Goal: Task Accomplishment & Management: Manage account settings

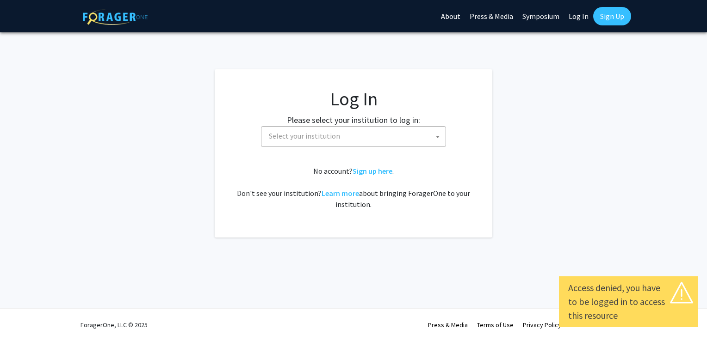
select select
click at [347, 136] on span "Select your institution" at bounding box center [355, 136] width 180 height 19
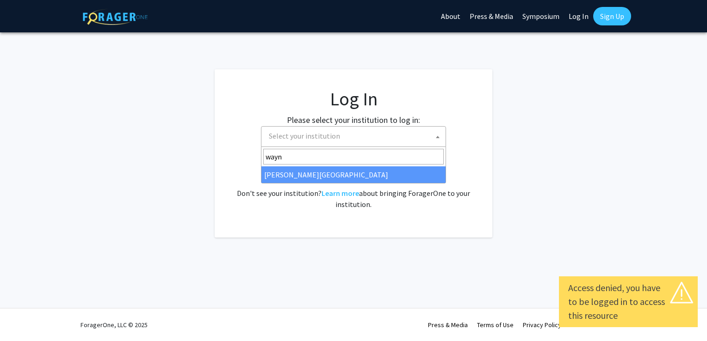
type input "wayne"
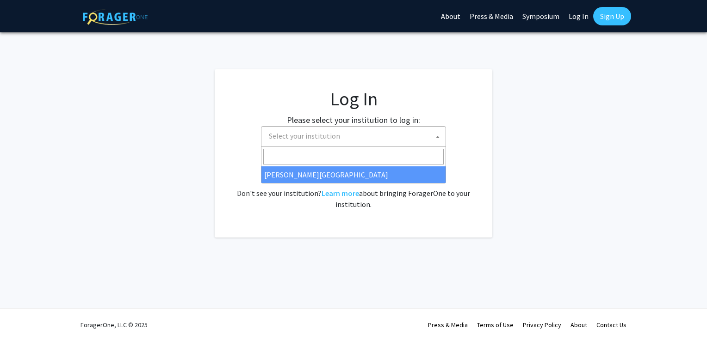
click at [341, 184] on div "No account? Sign up here . Don't see your institution? Learn more about bringin…" at bounding box center [353, 188] width 241 height 44
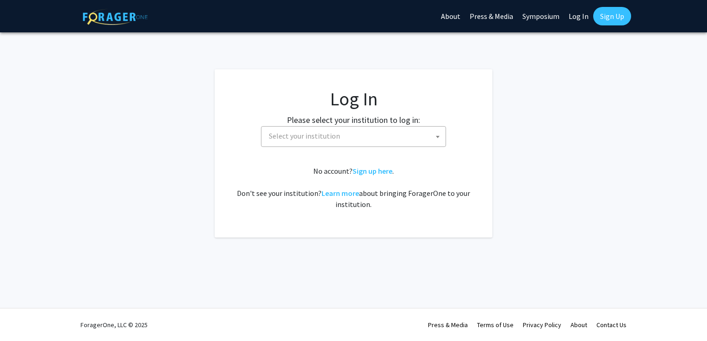
click at [334, 139] on span "Select your institution" at bounding box center [304, 135] width 71 height 9
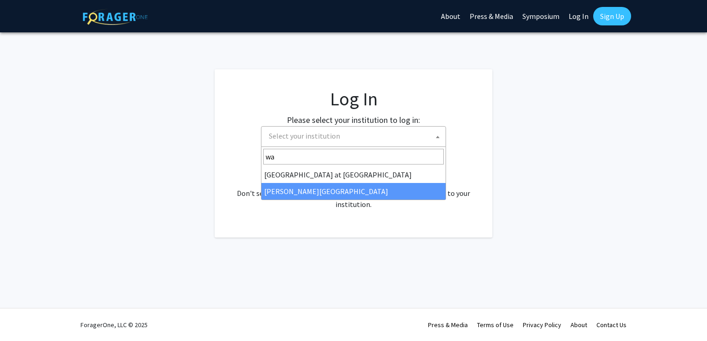
type input "wa"
select select "21"
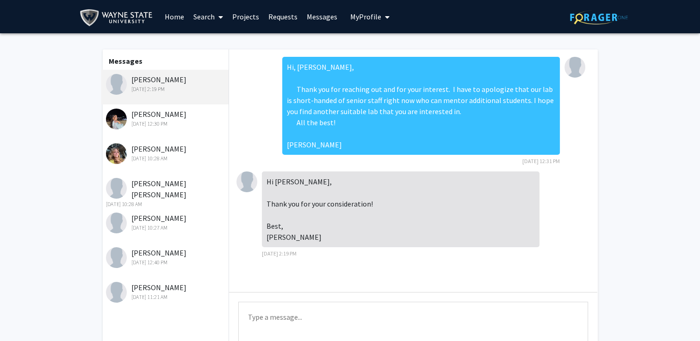
click at [382, 24] on span "My profile dropdown to access profile and logout" at bounding box center [385, 17] width 8 height 32
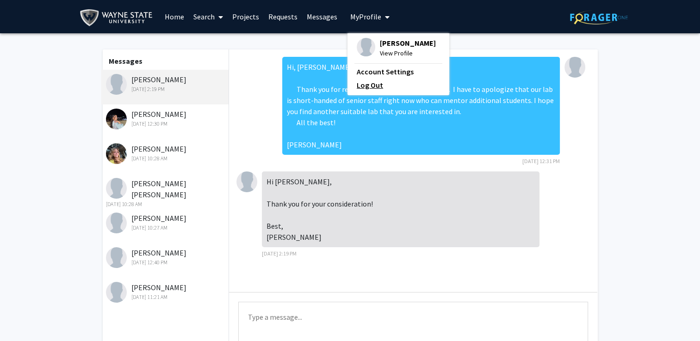
click at [366, 86] on link "Log Out" at bounding box center [398, 85] width 83 height 11
